Goal: Find specific page/section

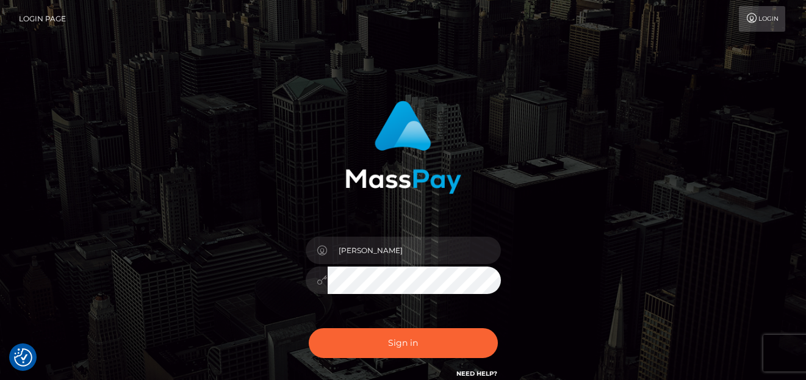
click at [415, 342] on button "Sign in" at bounding box center [403, 343] width 189 height 30
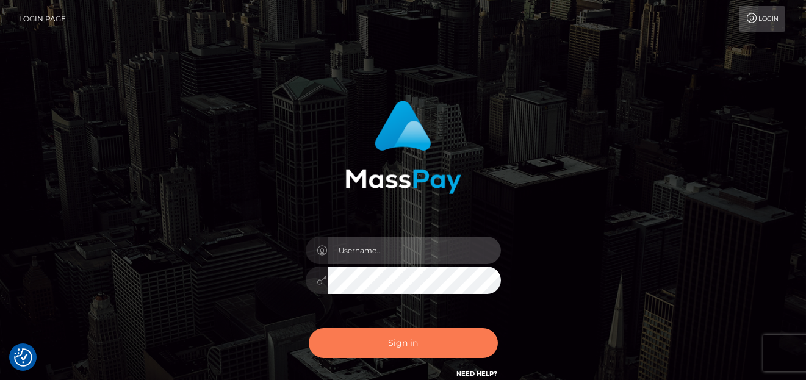
type input "denise"
click at [398, 341] on button "Sign in" at bounding box center [403, 343] width 189 height 30
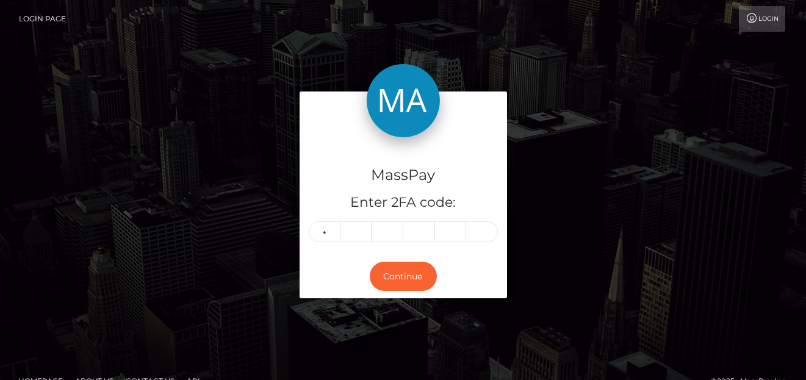
type input "4"
type input "0"
type input "5"
type input "4"
type input "6"
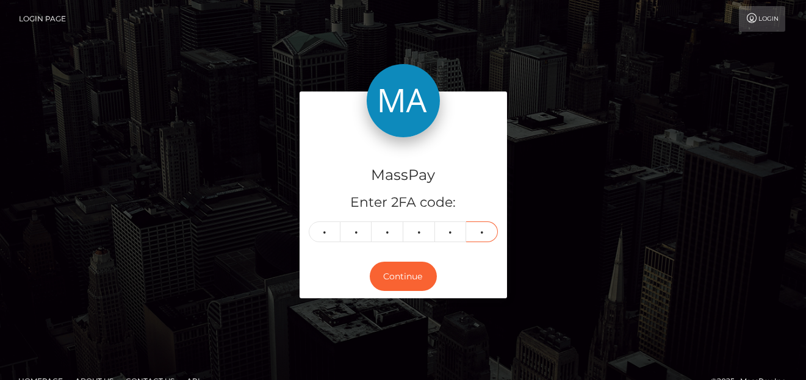
type input "3"
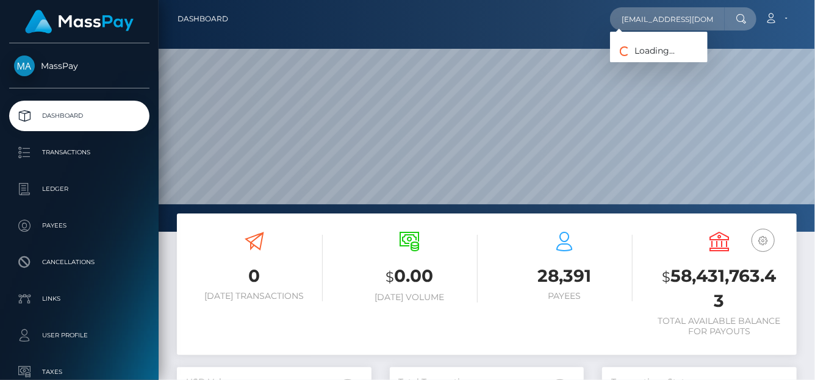
scroll to position [216, 195]
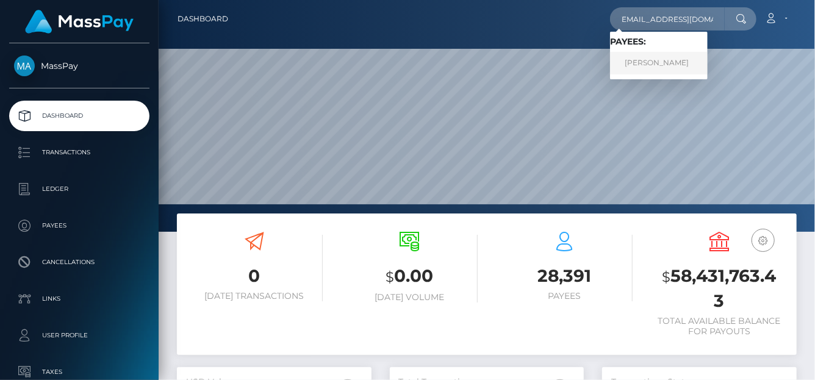
click at [635, 60] on link "ARINA PETROVA" at bounding box center [659, 63] width 98 height 23
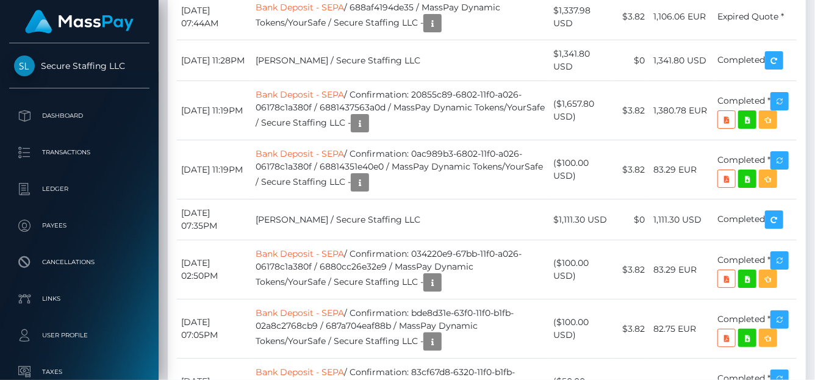
scroll to position [6229, 0]
